Goal: Information Seeking & Learning: Learn about a topic

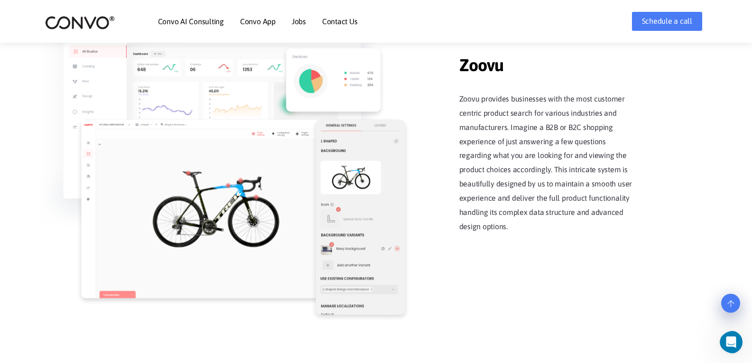
scroll to position [1213, 0]
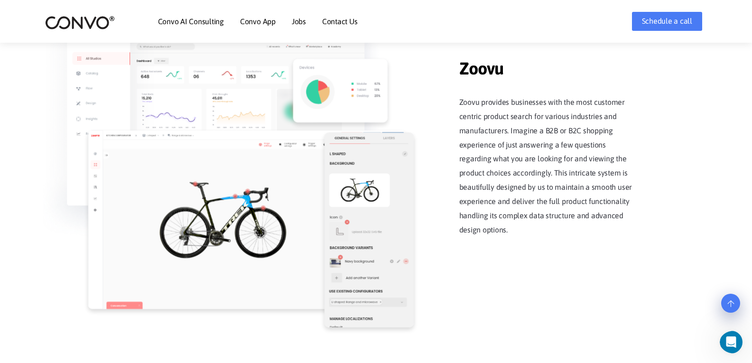
click at [231, 20] on ul "Convo AI Consulting Convo App Convo App Features Jobs Contact Us" at bounding box center [258, 21] width 200 height 41
click at [250, 19] on link "Convo App" at bounding box center [258, 22] width 36 height 8
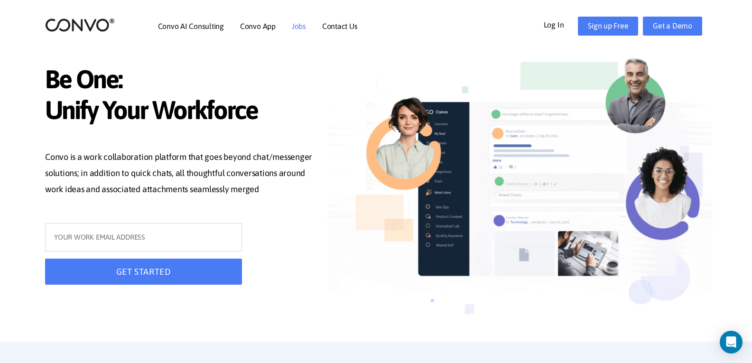
click at [295, 24] on link "Jobs" at bounding box center [299, 26] width 14 height 8
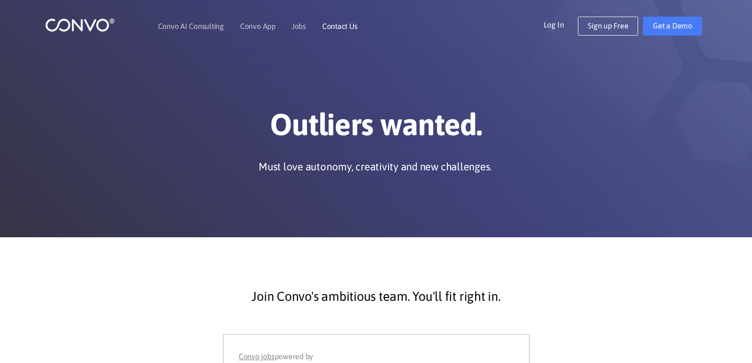
click at [349, 27] on link "Contact Us" at bounding box center [340, 26] width 36 height 8
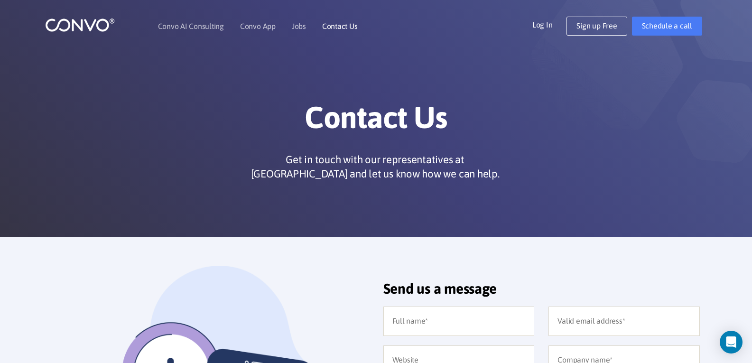
click at [336, 28] on link "Contact Us" at bounding box center [340, 26] width 36 height 8
click at [330, 28] on link "Contact Us" at bounding box center [340, 26] width 36 height 8
click at [293, 29] on link "Jobs" at bounding box center [299, 26] width 14 height 8
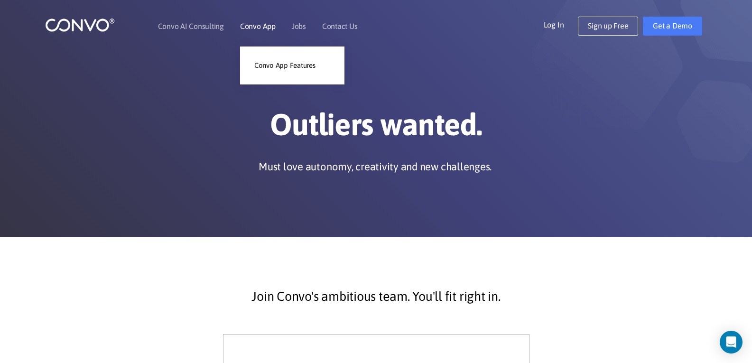
click at [263, 29] on link "Convo App" at bounding box center [258, 26] width 36 height 8
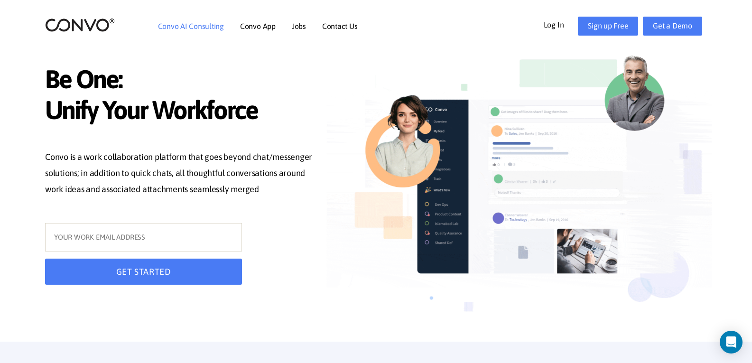
click at [205, 22] on link "Convo AI Consulting" at bounding box center [191, 26] width 66 height 8
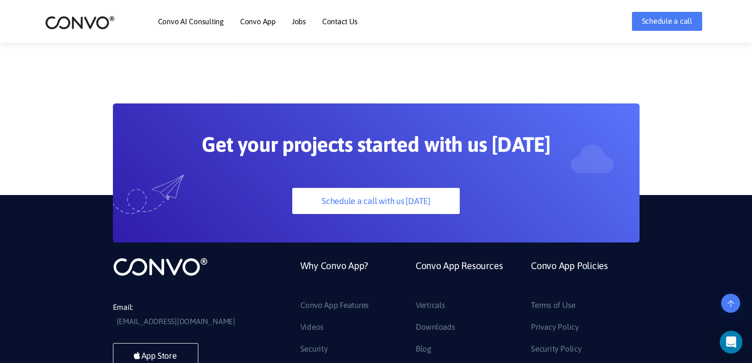
scroll to position [2571, 0]
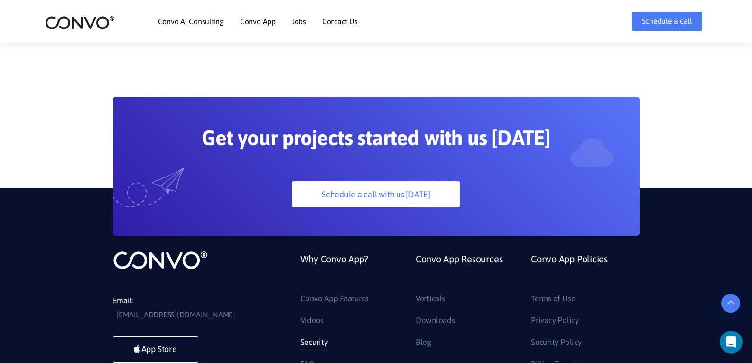
click at [312, 335] on link "Security" at bounding box center [314, 342] width 28 height 15
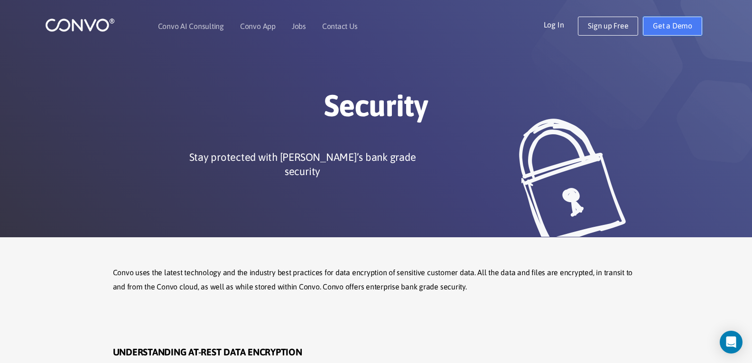
click at [651, 24] on link "Get a Demo" at bounding box center [672, 26] width 59 height 19
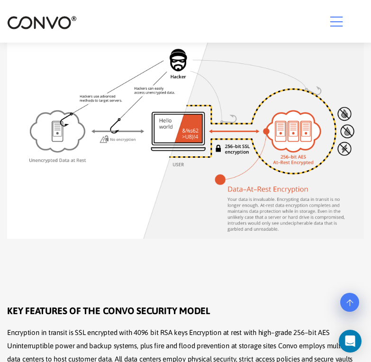
scroll to position [391, 0]
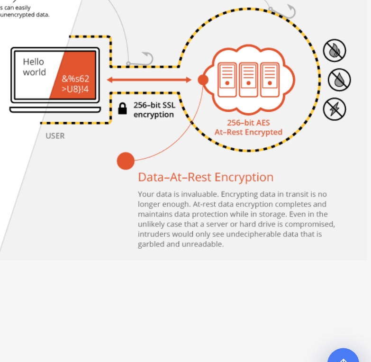
click at [296, 181] on img at bounding box center [185, 137] width 357 height 208
click at [280, 157] on img at bounding box center [185, 137] width 357 height 208
click at [276, 157] on img at bounding box center [185, 137] width 357 height 208
drag, startPoint x: 276, startPoint y: 157, endPoint x: 256, endPoint y: 162, distance: 20.6
click at [256, 162] on img at bounding box center [185, 137] width 357 height 208
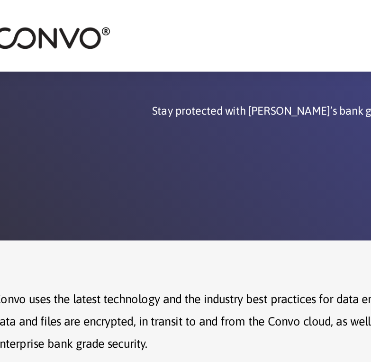
scroll to position [90, 0]
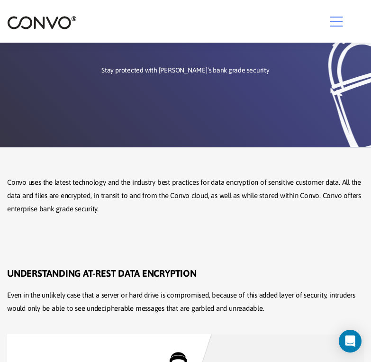
click at [339, 18] on icon "button" at bounding box center [337, 22] width 12 height 14
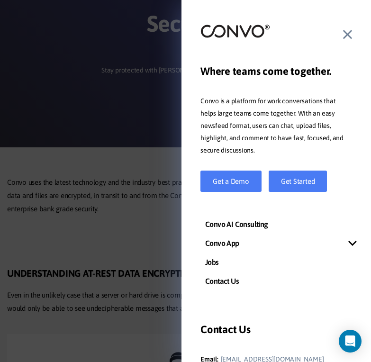
click at [343, 33] on div at bounding box center [277, 35] width 152 height 22
drag, startPoint x: 348, startPoint y: 33, endPoint x: 340, endPoint y: 34, distance: 7.7
click at [340, 34] on div at bounding box center [277, 35] width 152 height 22
click at [345, 34] on icon at bounding box center [348, 35] width 9 height 14
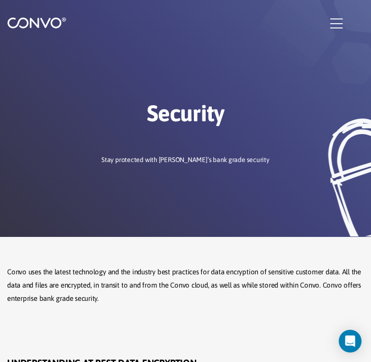
click at [341, 25] on icon "button" at bounding box center [337, 24] width 12 height 14
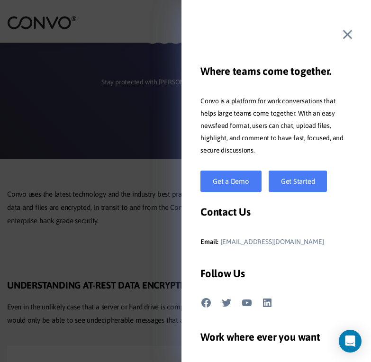
scroll to position [90, 0]
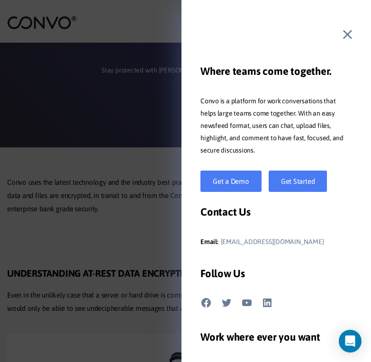
click at [343, 36] on div at bounding box center [277, 35] width 152 height 22
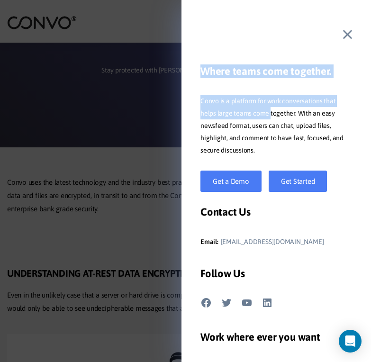
drag, startPoint x: 348, startPoint y: 35, endPoint x: 242, endPoint y: 116, distance: 133.7
click at [242, 116] on div "Where teams come together. Convo is a platform for work conversations that help…" at bounding box center [277, 181] width 190 height 362
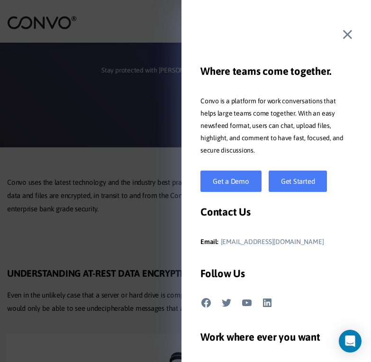
click at [353, 32] on div "Where teams come together. Convo is a platform for work conversations that help…" at bounding box center [277, 181] width 190 height 362
click at [350, 36] on icon at bounding box center [348, 35] width 9 height 14
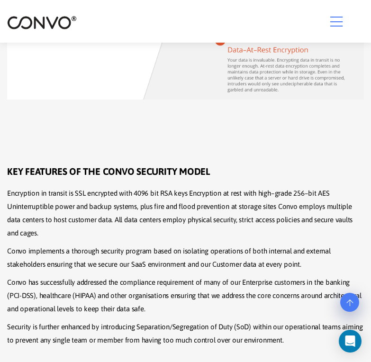
scroll to position [558, 0]
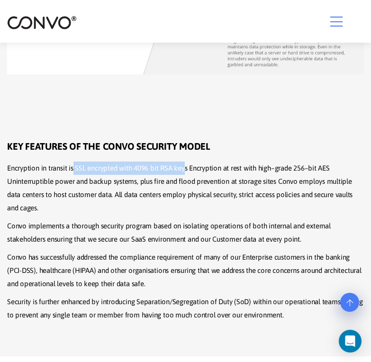
drag, startPoint x: 74, startPoint y: 169, endPoint x: 184, endPoint y: 167, distance: 109.6
click at [184, 167] on p "Encryption in transit is SSL encrypted with 4096 bit RSA keys Encryption at res…" at bounding box center [185, 188] width 357 height 53
copy p "SSL encrypted with 4096 bit RSA key"
